Goal: Find specific page/section: Find specific page/section

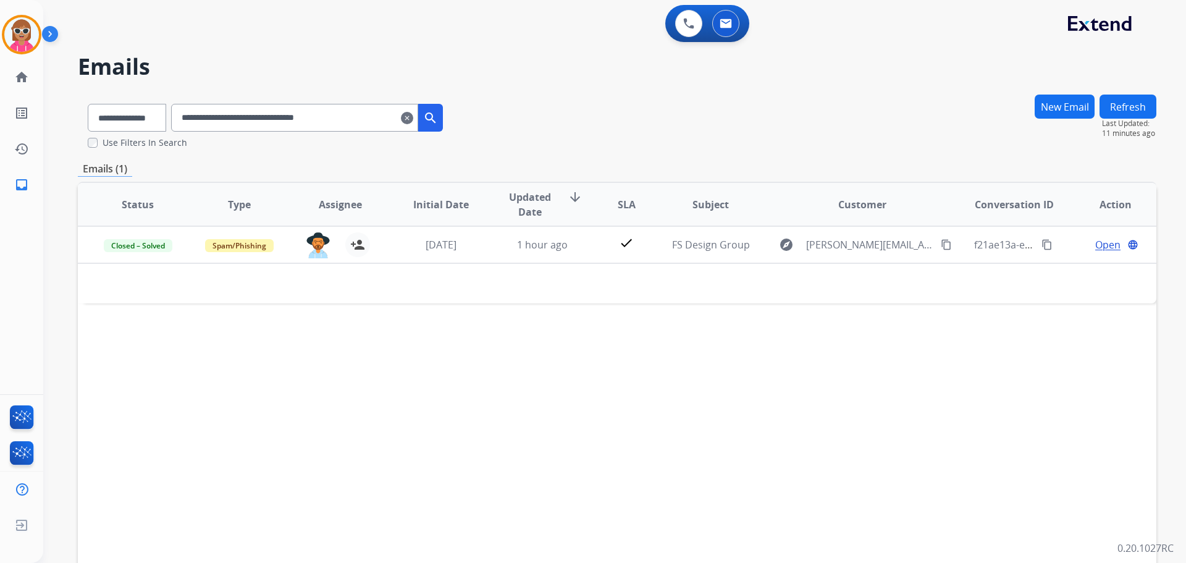
select select "**********"
click at [687, 25] on img at bounding box center [688, 23] width 11 height 11
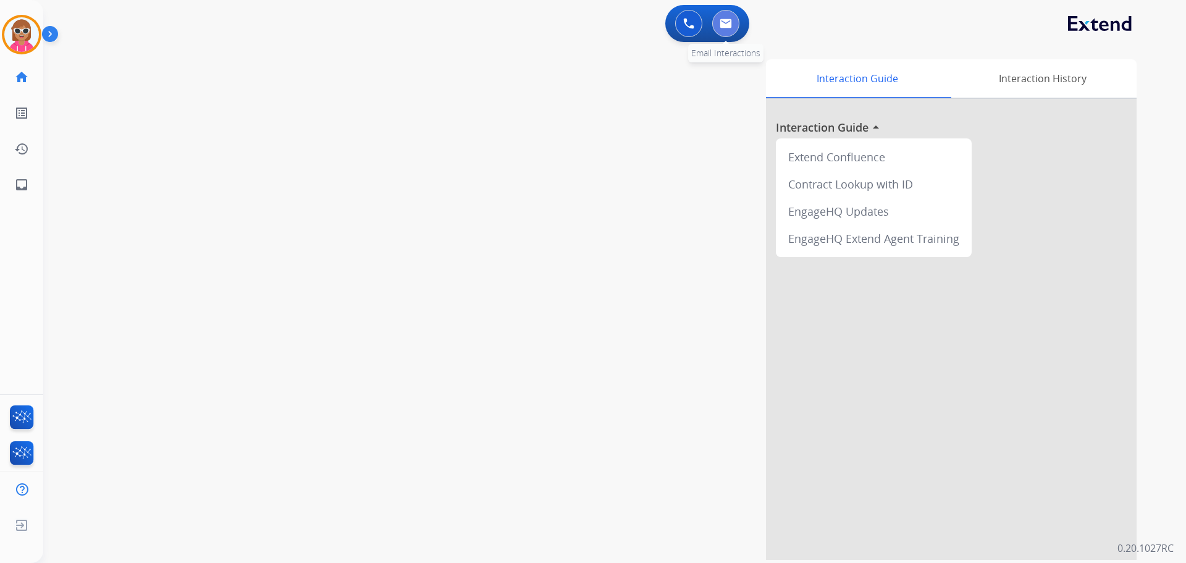
click at [732, 23] on button at bounding box center [725, 23] width 27 height 27
select select "**********"
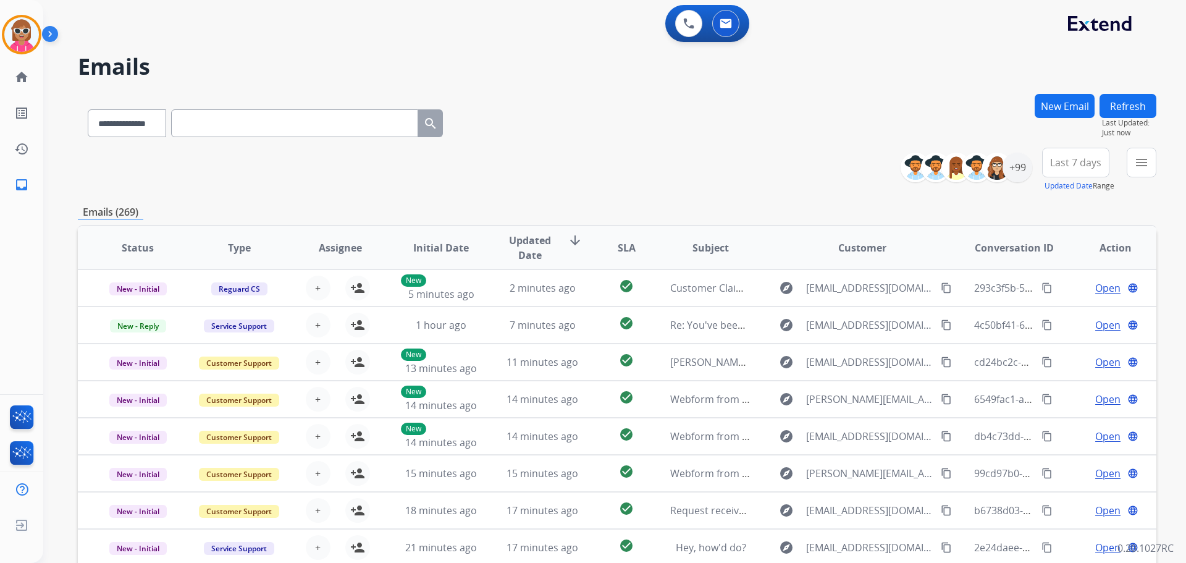
drag, startPoint x: 572, startPoint y: 141, endPoint x: 584, endPoint y: 138, distance: 11.5
click at [572, 141] on div "**********" at bounding box center [617, 121] width 1078 height 54
click at [682, 20] on button at bounding box center [688, 23] width 27 height 27
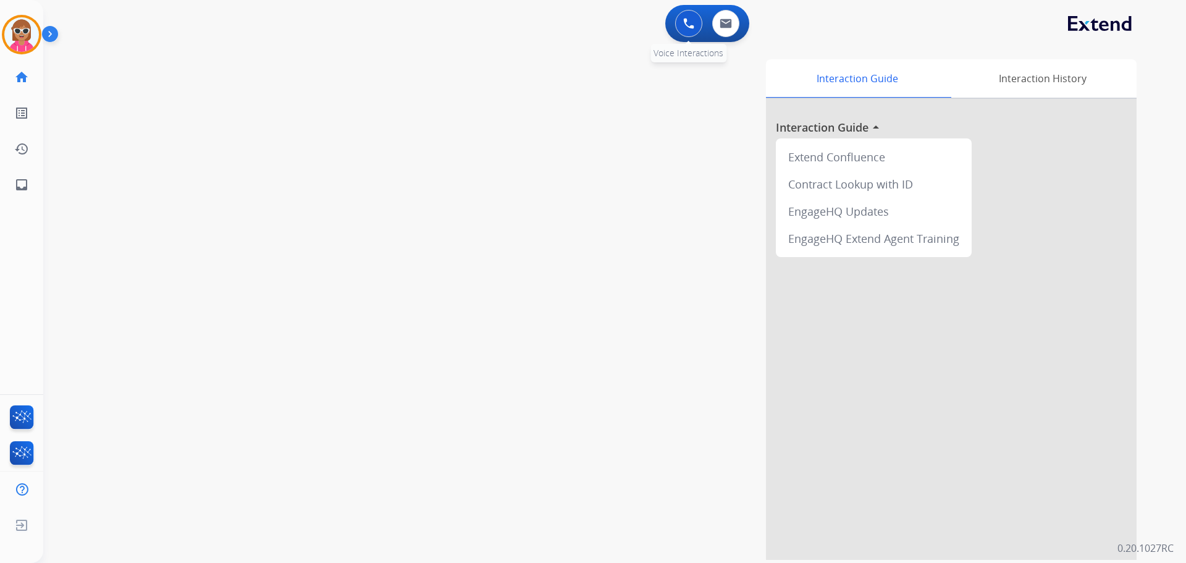
click at [690, 27] on img at bounding box center [688, 23] width 11 height 11
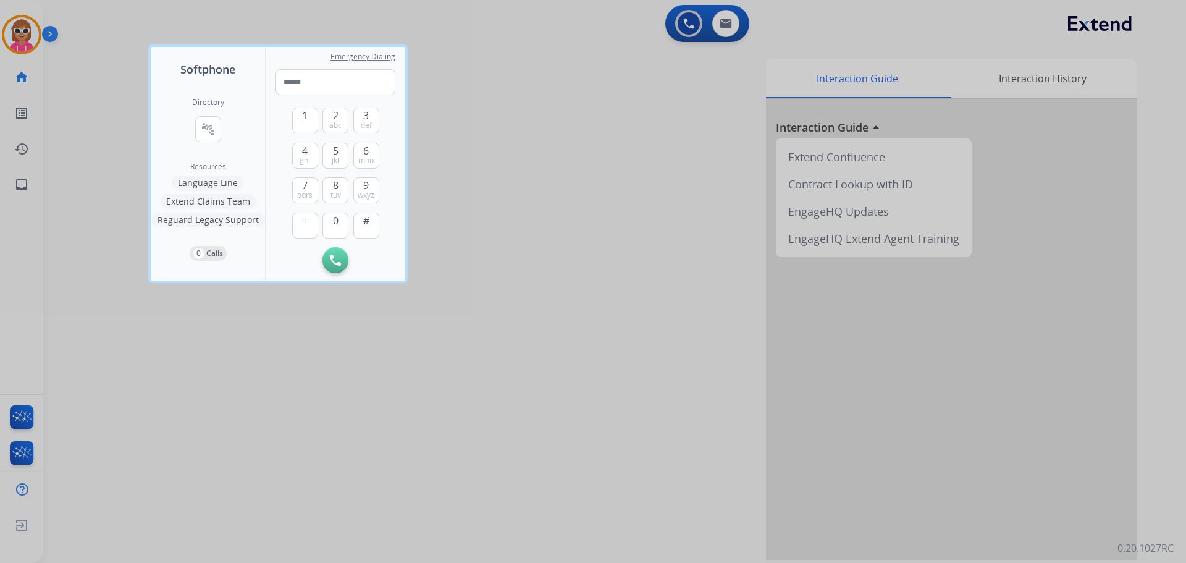
click at [663, 54] on div at bounding box center [593, 281] width 1186 height 563
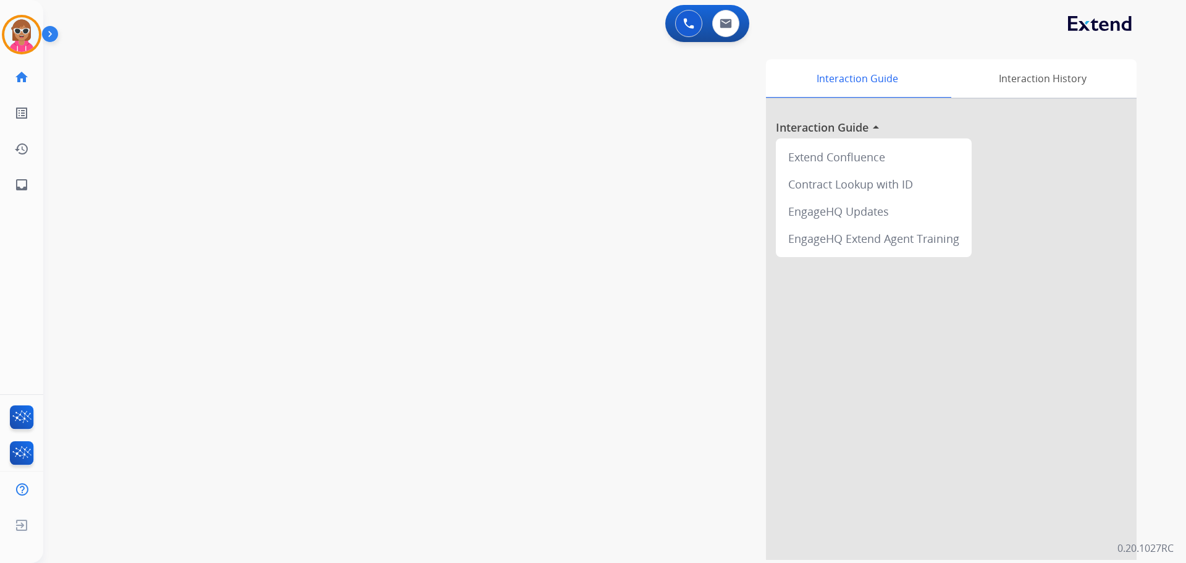
drag, startPoint x: 280, startPoint y: 132, endPoint x: 287, endPoint y: 119, distance: 14.9
click at [283, 132] on div "swap_horiz Break voice bridge close_fullscreen Connect 3-Way Call merge_type Se…" at bounding box center [599, 301] width 1113 height 515
click at [443, 198] on div "Interaction Guide Interaction History Interaction Guide arrow_drop_up Extend Co…" at bounding box center [772, 309] width 727 height 500
drag, startPoint x: 236, startPoint y: 165, endPoint x: 150, endPoint y: 115, distance: 99.3
click at [235, 165] on div "swap_horiz Break voice bridge close_fullscreen Connect 3-Way Call merge_type Se…" at bounding box center [599, 301] width 1113 height 515
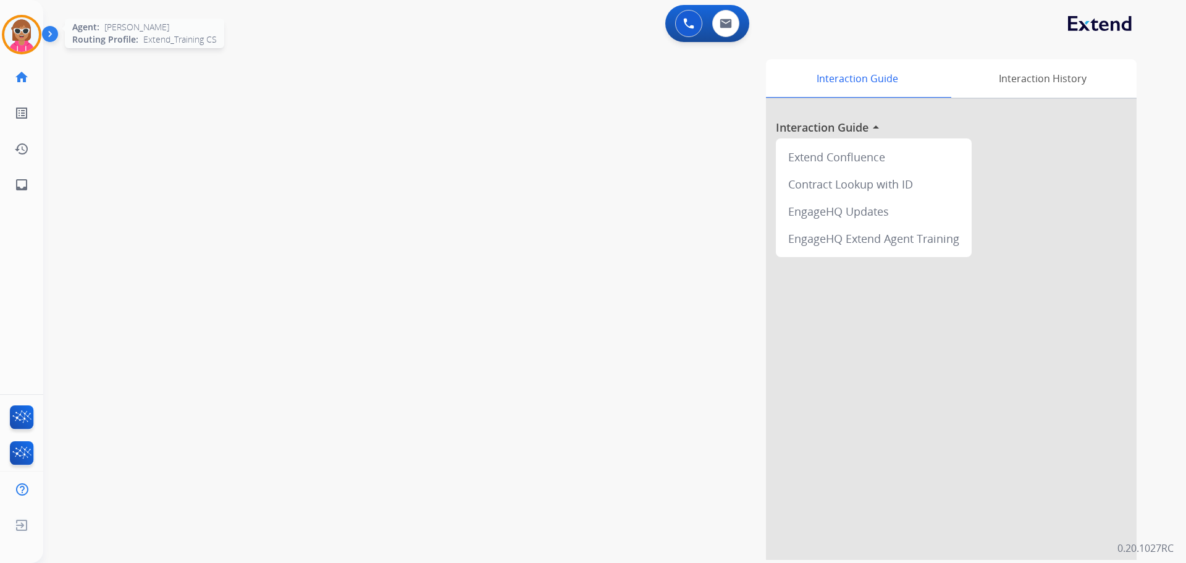
click at [30, 40] on img at bounding box center [21, 34] width 35 height 35
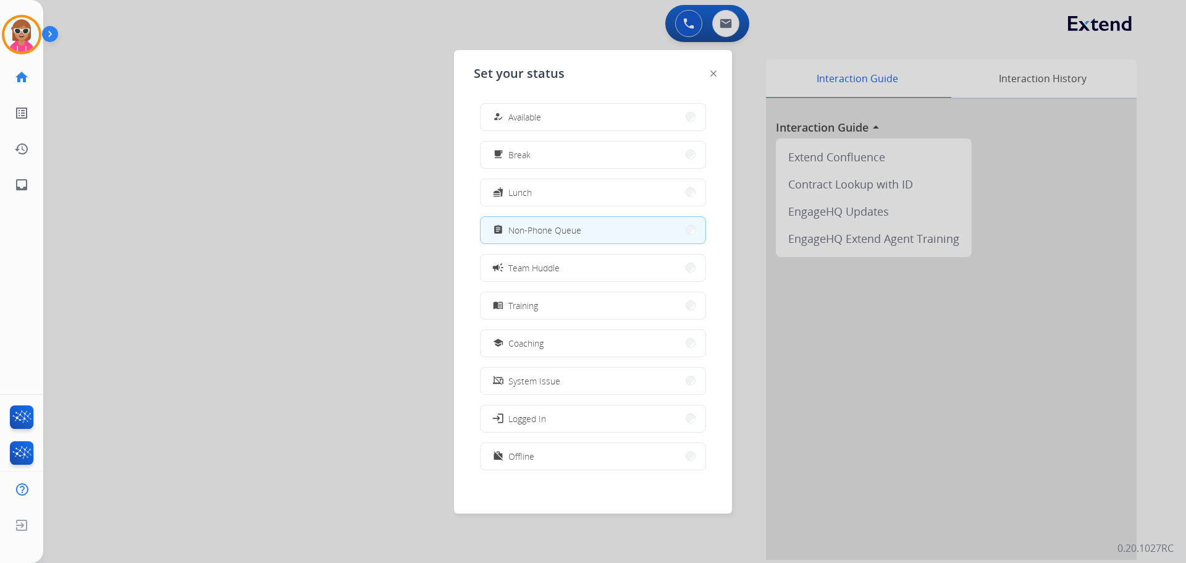
drag, startPoint x: 301, startPoint y: 209, endPoint x: 287, endPoint y: 207, distance: 14.3
click at [298, 209] on div at bounding box center [593, 281] width 1186 height 563
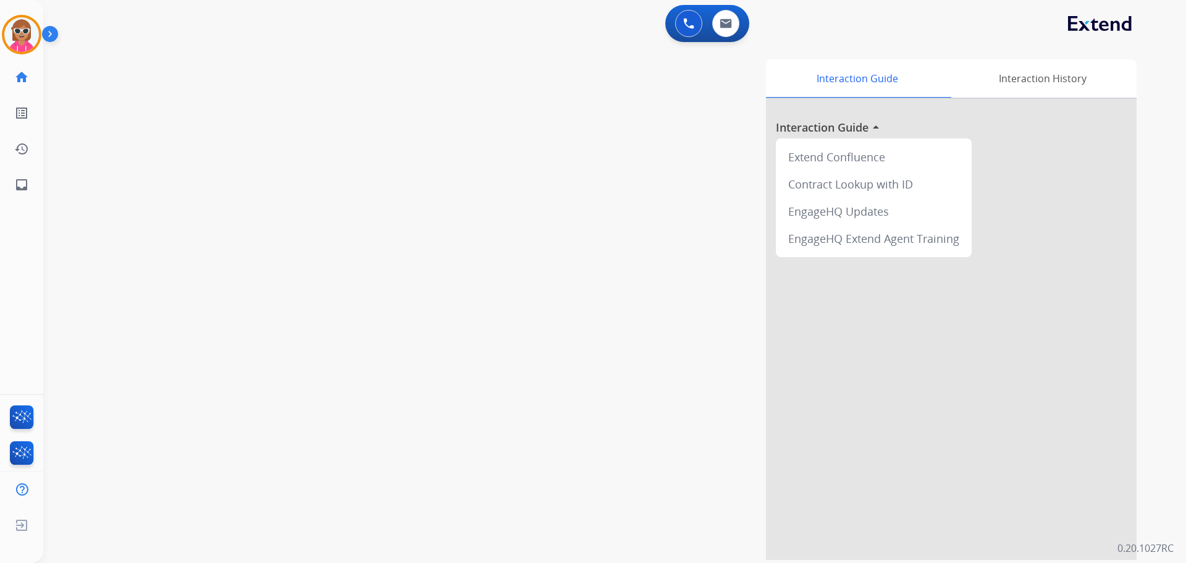
drag, startPoint x: 558, startPoint y: 361, endPoint x: 553, endPoint y: 347, distance: 14.8
click at [559, 353] on div "Interaction Guide Interaction History Interaction Guide arrow_drop_up Extend Co…" at bounding box center [772, 309] width 727 height 500
click at [555, 191] on div "Interaction Guide Interaction History Interaction Guide arrow_drop_up Extend Co…" at bounding box center [772, 309] width 727 height 500
